Goal: Use online tool/utility: Utilize a website feature to perform a specific function

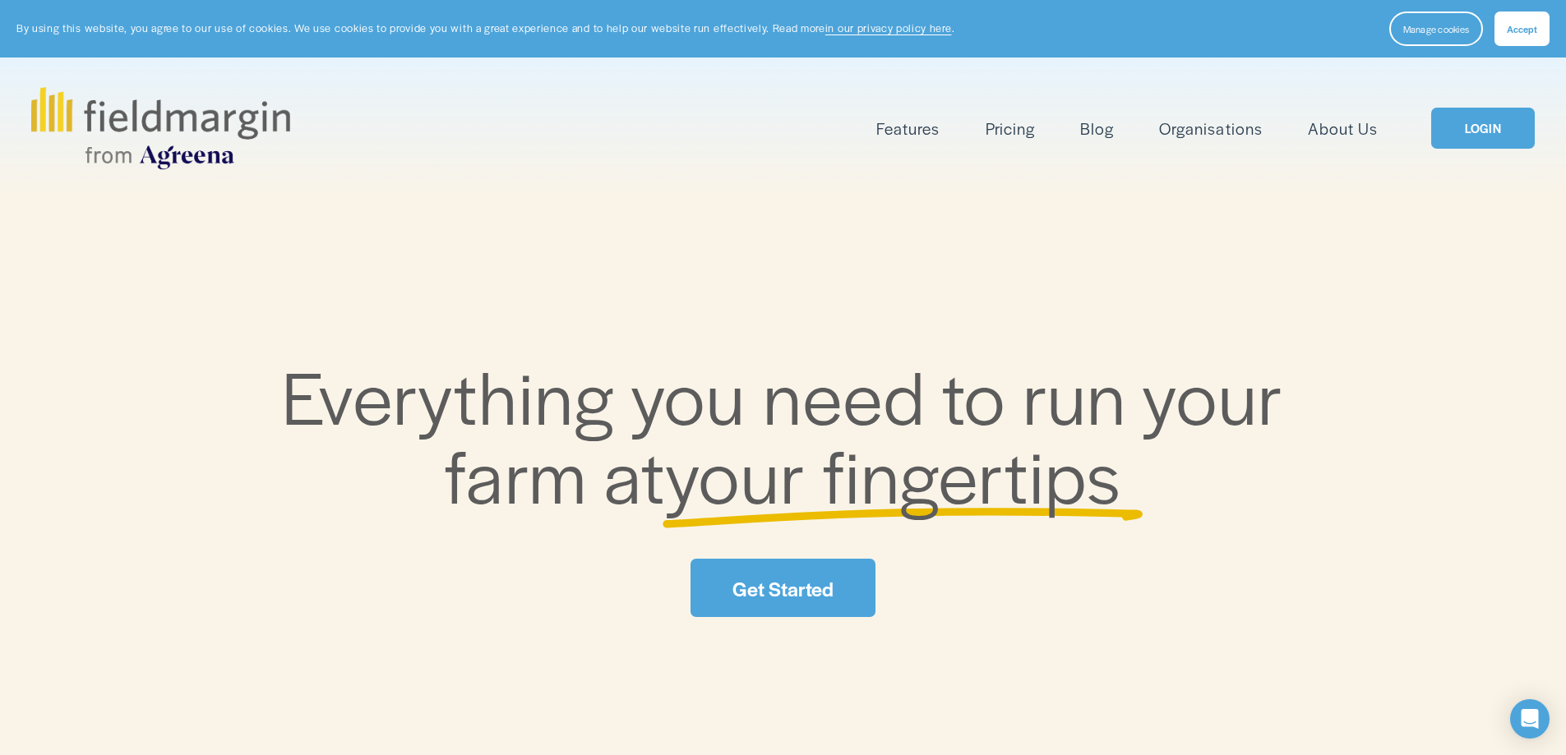
click at [1481, 129] on link "LOGIN" at bounding box center [1483, 129] width 104 height 42
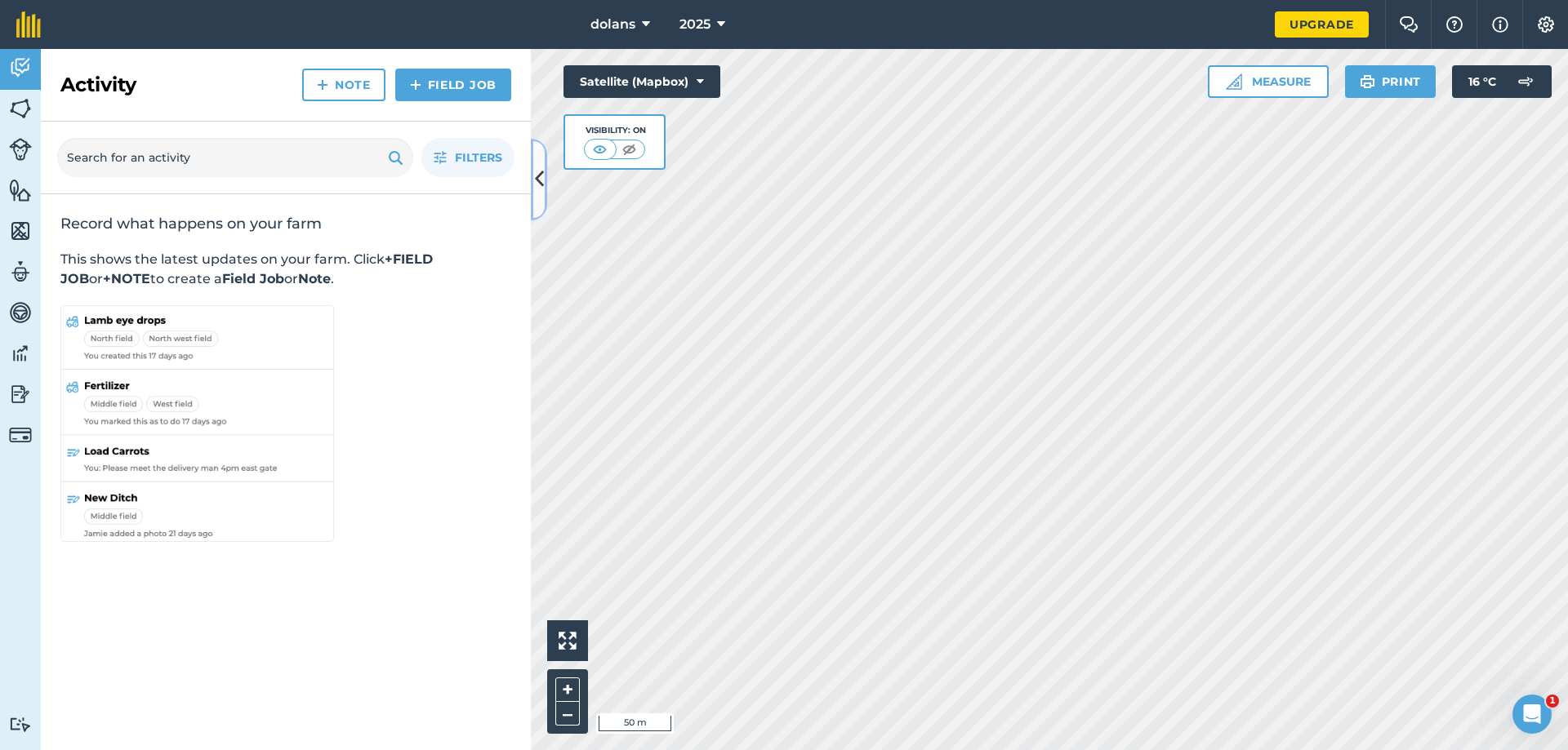
click at [539, 197] on button at bounding box center [539, 180] width 16 height 81
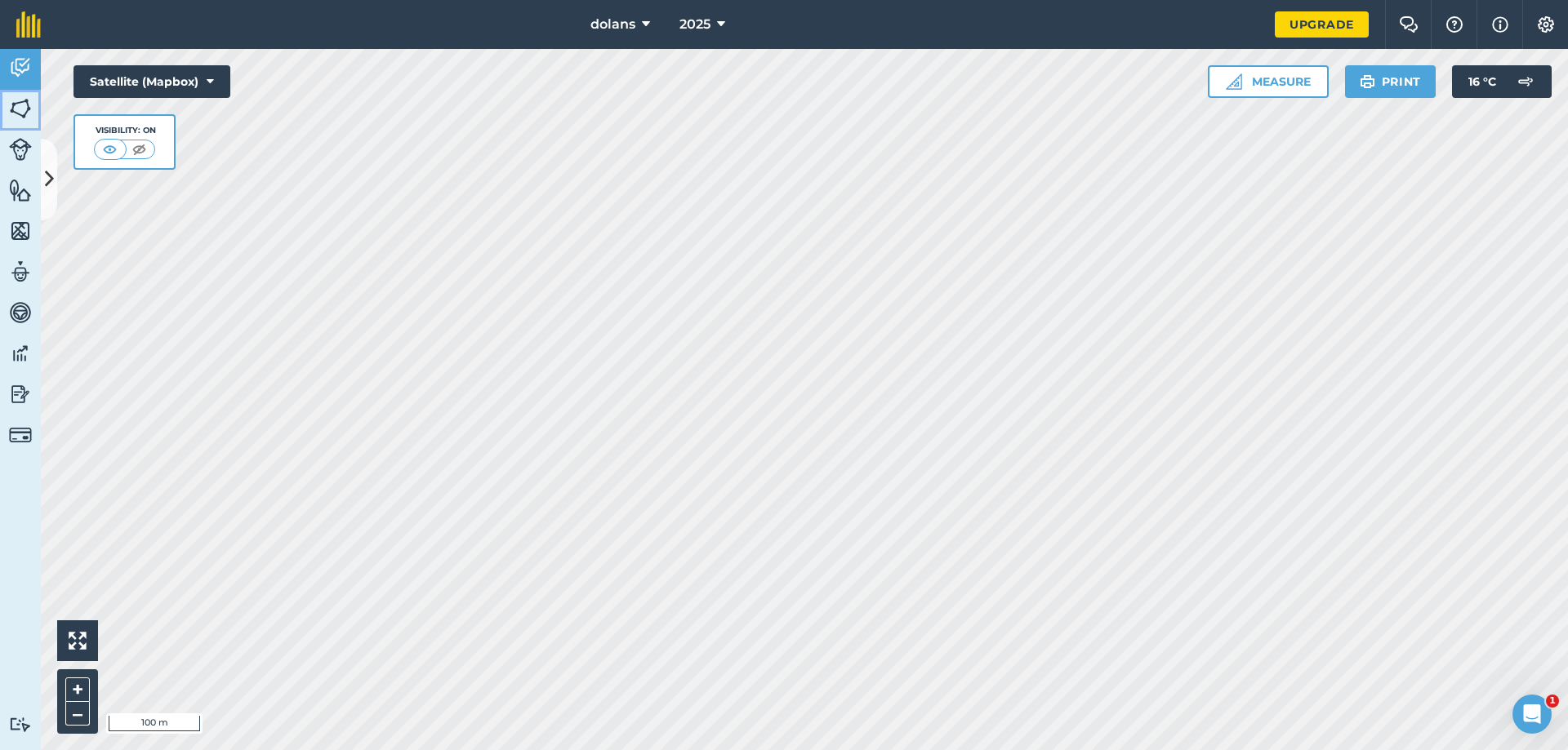
click at [32, 108] on link "Fields" at bounding box center [20, 109] width 41 height 41
click at [1232, 77] on img at bounding box center [1234, 81] width 16 height 16
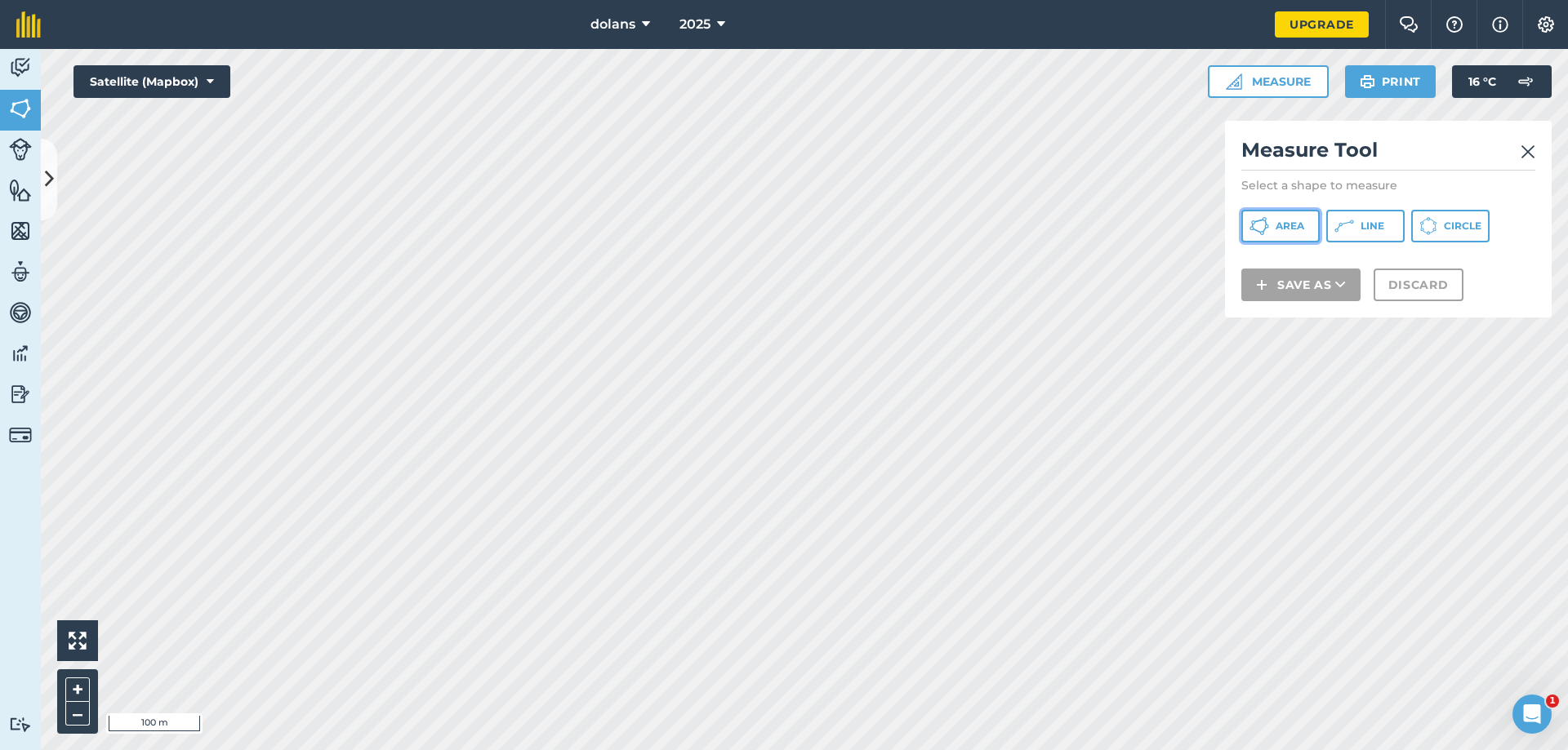
click at [1303, 231] on span "Area" at bounding box center [1290, 225] width 29 height 13
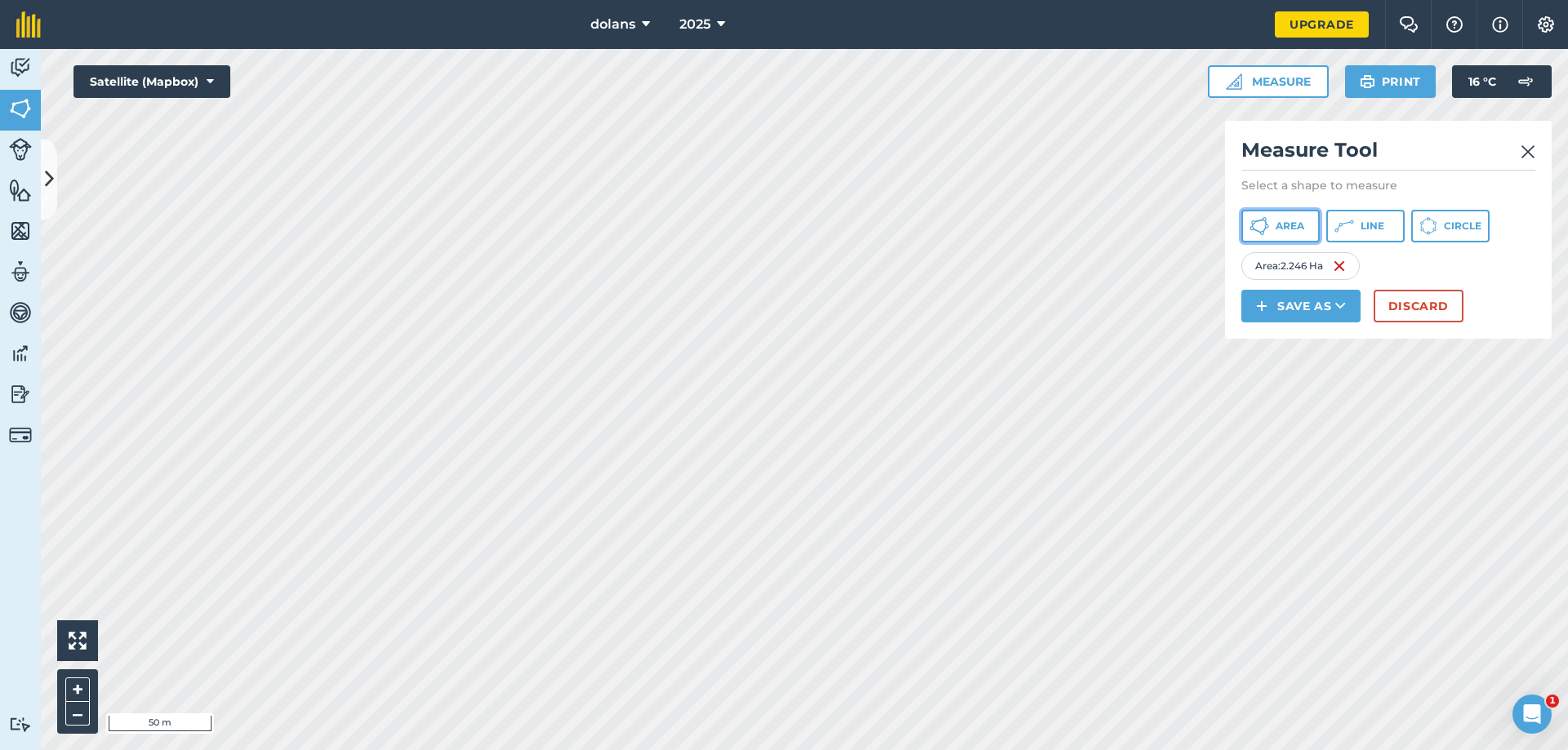
click at [1256, 218] on icon at bounding box center [1260, 226] width 20 height 20
drag, startPoint x: 1238, startPoint y: 235, endPoint x: 1266, endPoint y: 234, distance: 28.0
click at [1268, 231] on icon at bounding box center [1260, 226] width 20 height 20
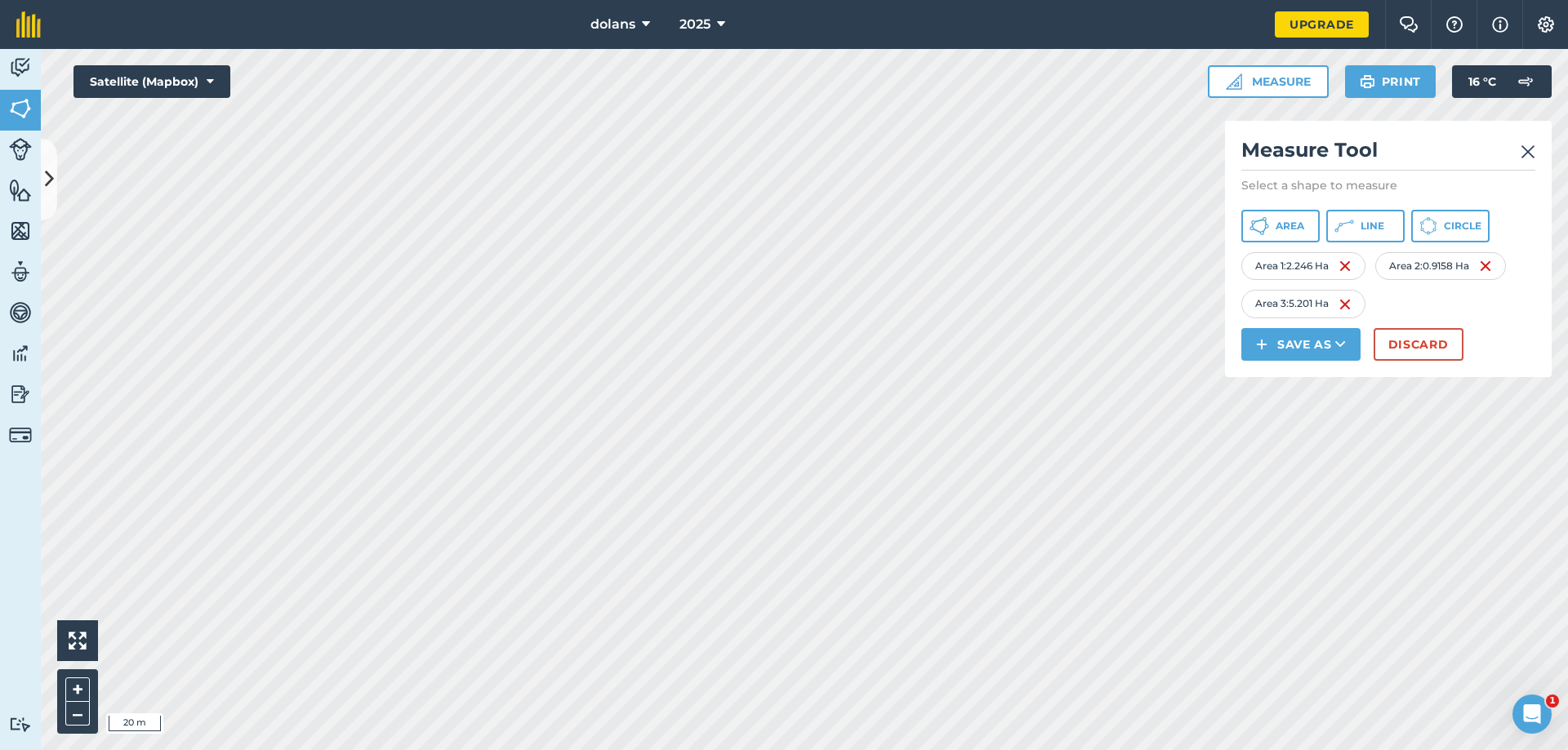
click at [891, 750] on html "dolans 2025 Upgrade Farm Chat Help Info Settings Map printing is not available …" at bounding box center [784, 375] width 1568 height 750
click at [1261, 226] on icon at bounding box center [1260, 226] width 20 height 20
click at [657, 750] on html "dolans 2025 Upgrade Farm Chat Help Info Settings Map printing is not available …" at bounding box center [784, 375] width 1568 height 750
click at [1480, 304] on img at bounding box center [1474, 305] width 13 height 20
click at [521, 750] on html "dolans 2025 Upgrade Farm Chat Help Info Settings Map printing is not available …" at bounding box center [784, 375] width 1568 height 750
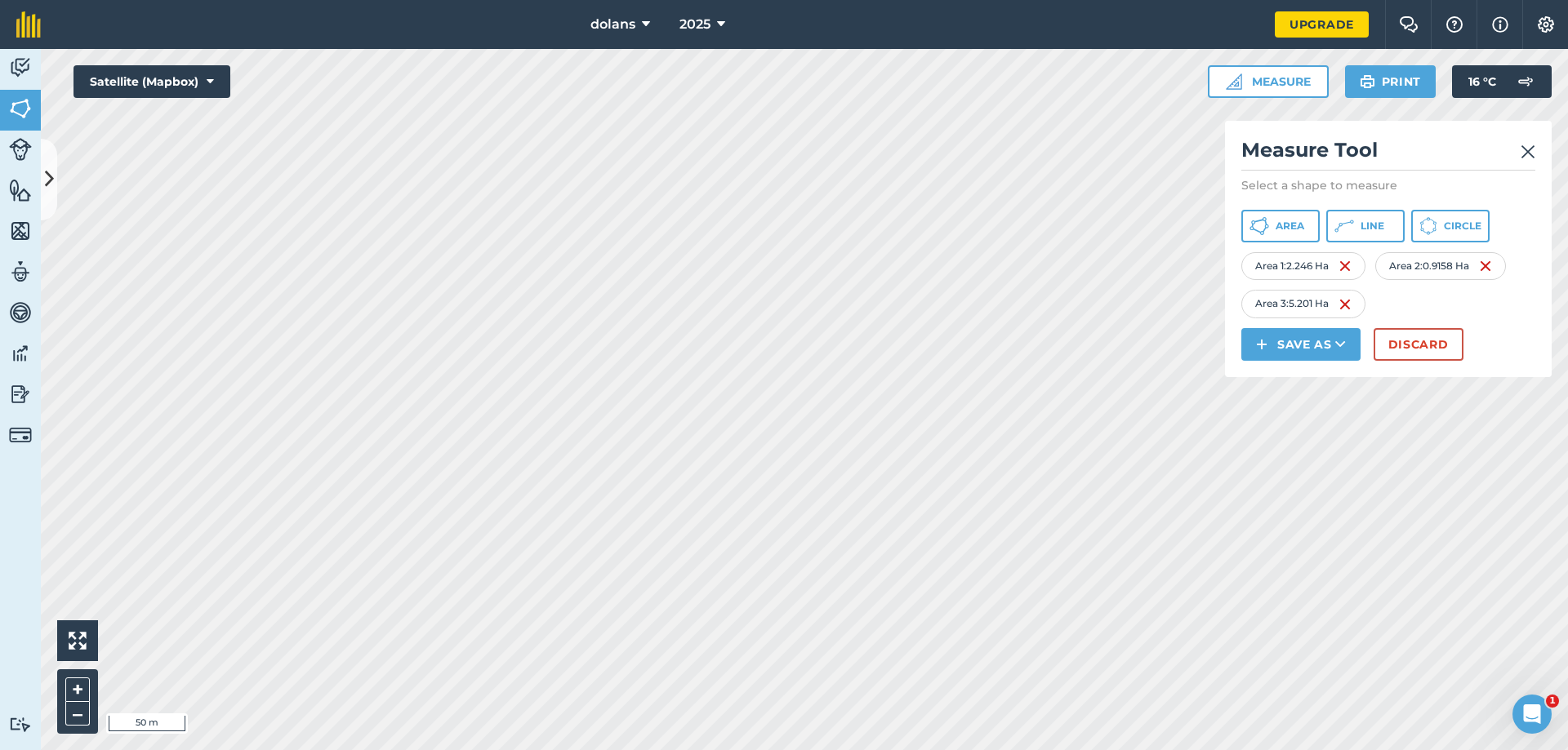
click at [543, 750] on html "dolans 2025 Upgrade Farm Chat Help Info Settings Map printing is not available …" at bounding box center [784, 375] width 1568 height 750
